Goal: Task Accomplishment & Management: Use online tool/utility

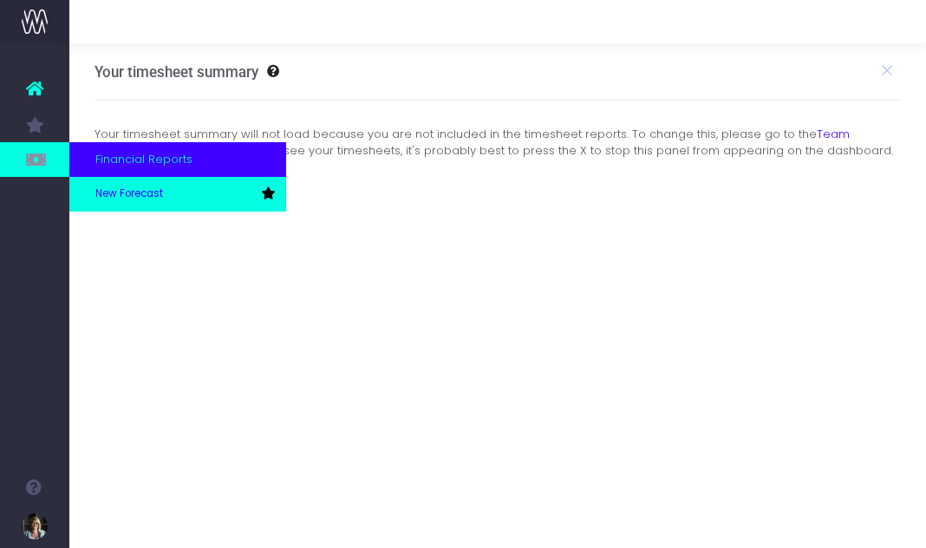
click at [111, 195] on span "New Forecast" at bounding box center [129, 194] width 68 height 16
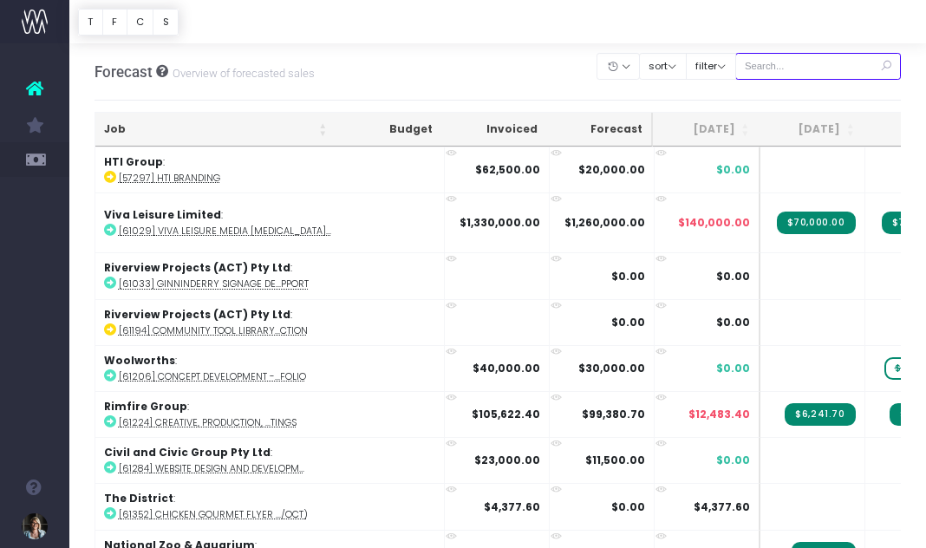
click at [801, 62] on input "text" at bounding box center [818, 66] width 166 height 27
type input "asc"
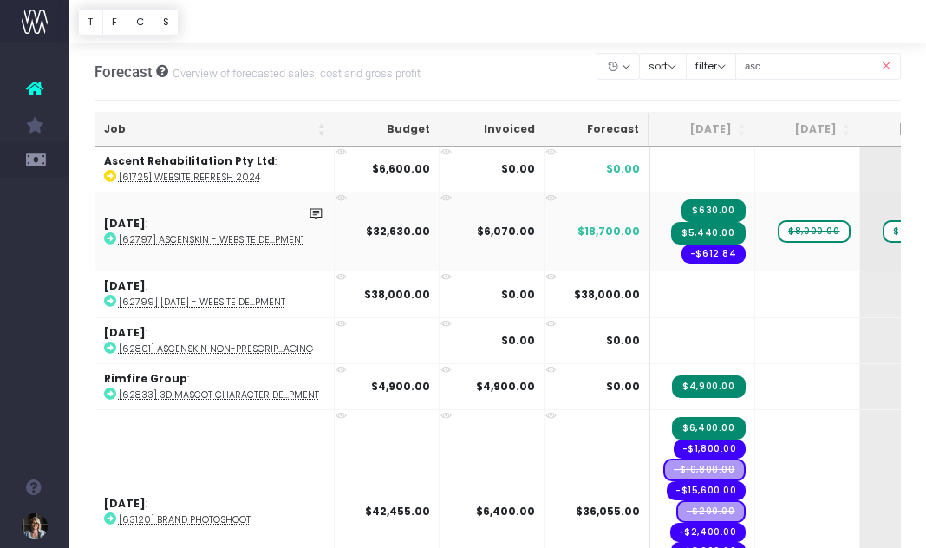
click at [813, 237] on span "$8,000.00" at bounding box center [813, 231] width 72 height 23
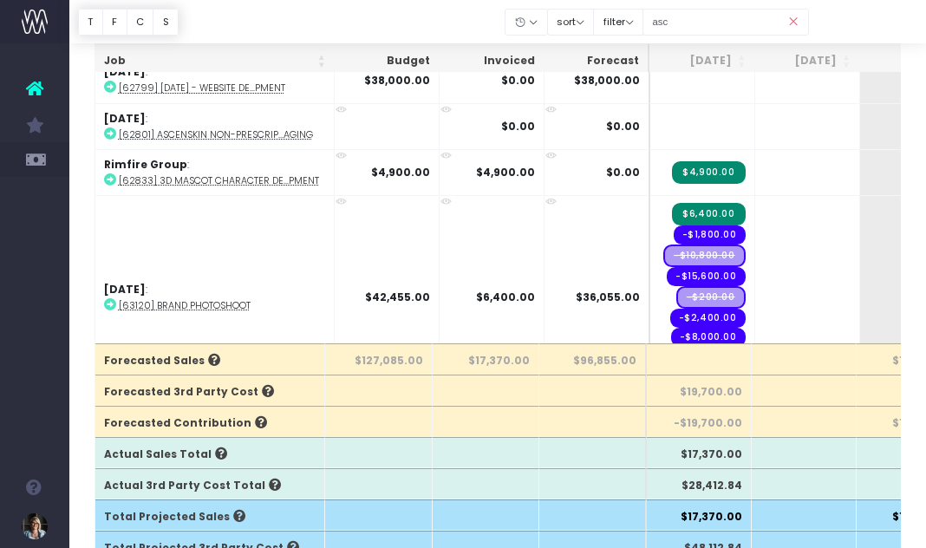
click at [795, 21] on icon at bounding box center [793, 22] width 30 height 36
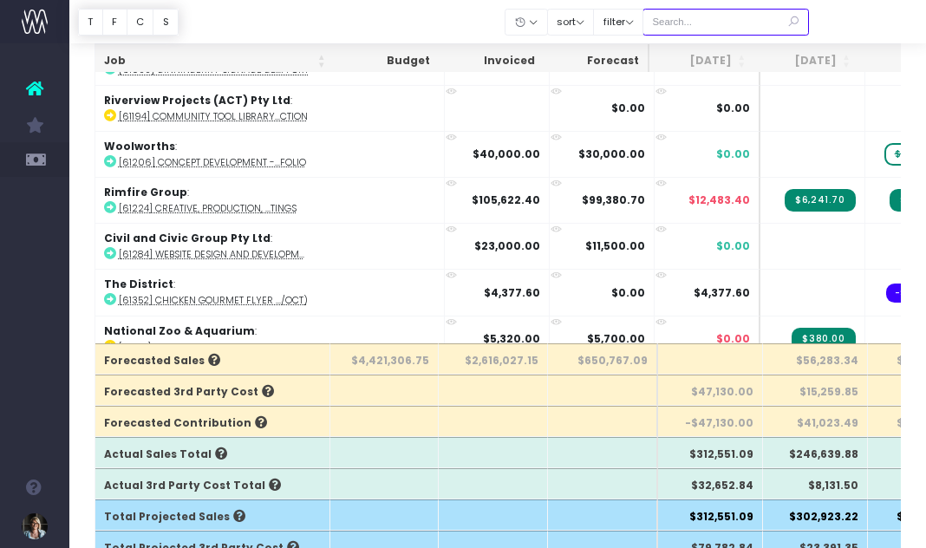
click at [735, 20] on input "text" at bounding box center [725, 22] width 166 height 27
type input "61511"
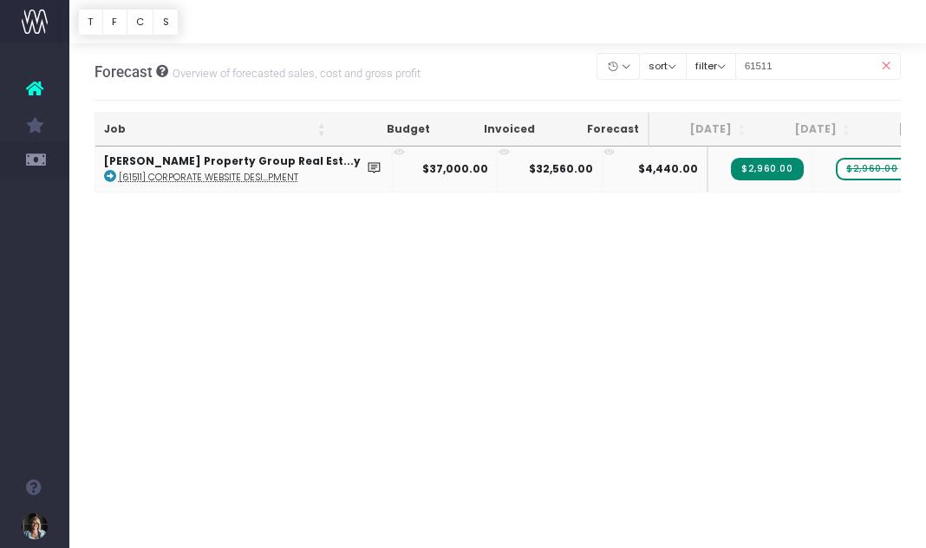
click at [836, 165] on span "$2,960.00" at bounding box center [872, 169] width 72 height 23
